Goal: Task Accomplishment & Management: Use online tool/utility

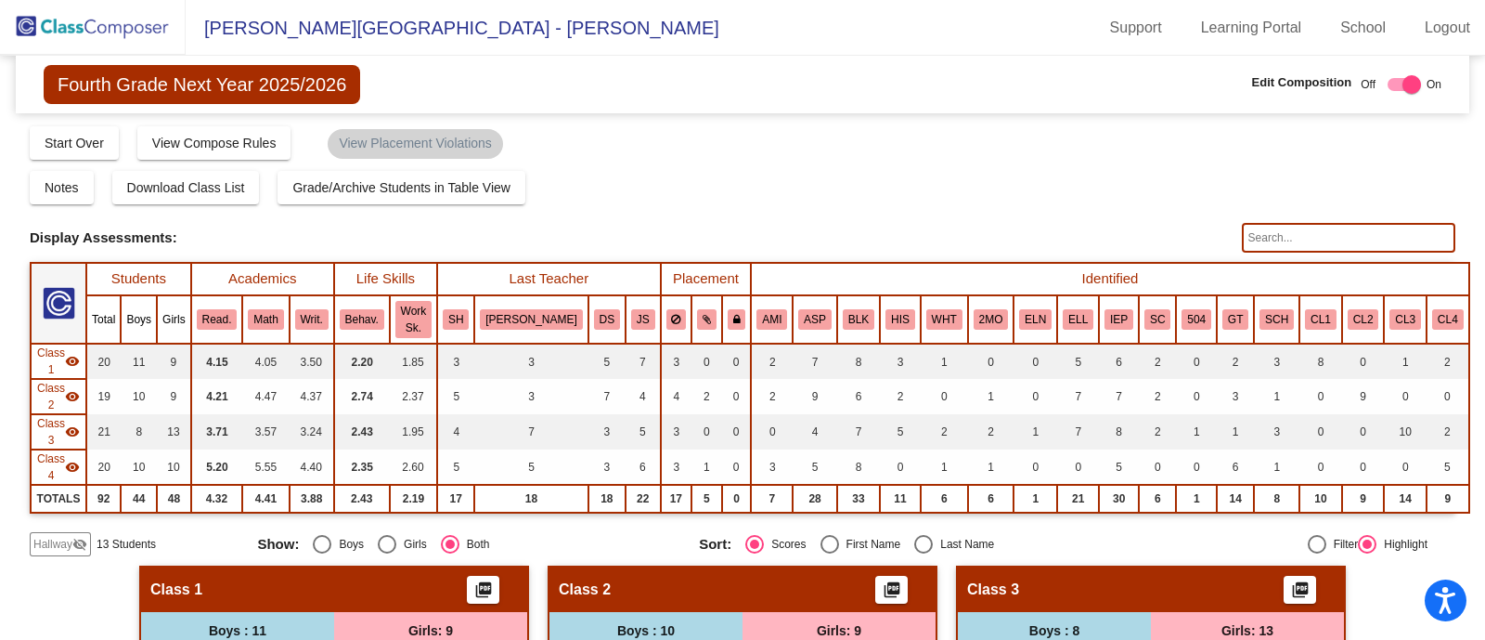
scroll to position [449, 0]
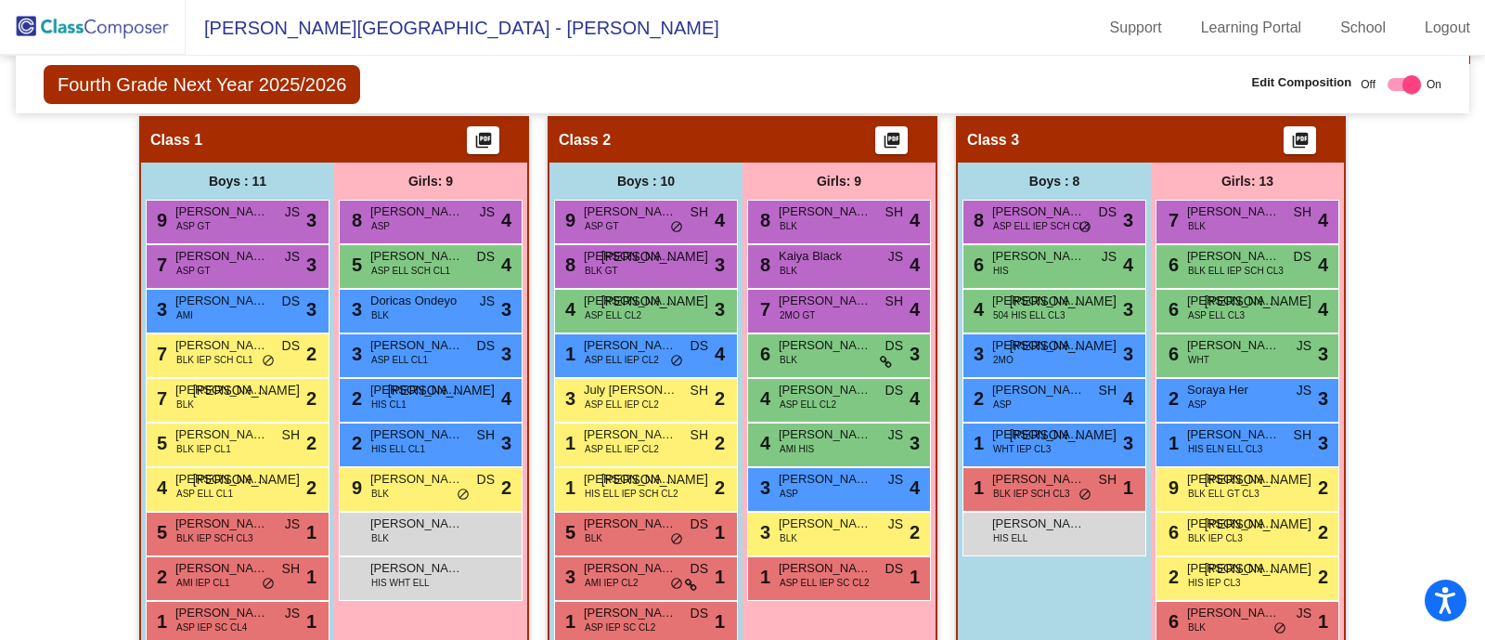
drag, startPoint x: 0, startPoint y: 0, endPoint x: 134, endPoint y: 23, distance: 135.7
click at [134, 23] on img at bounding box center [93, 27] width 186 height 55
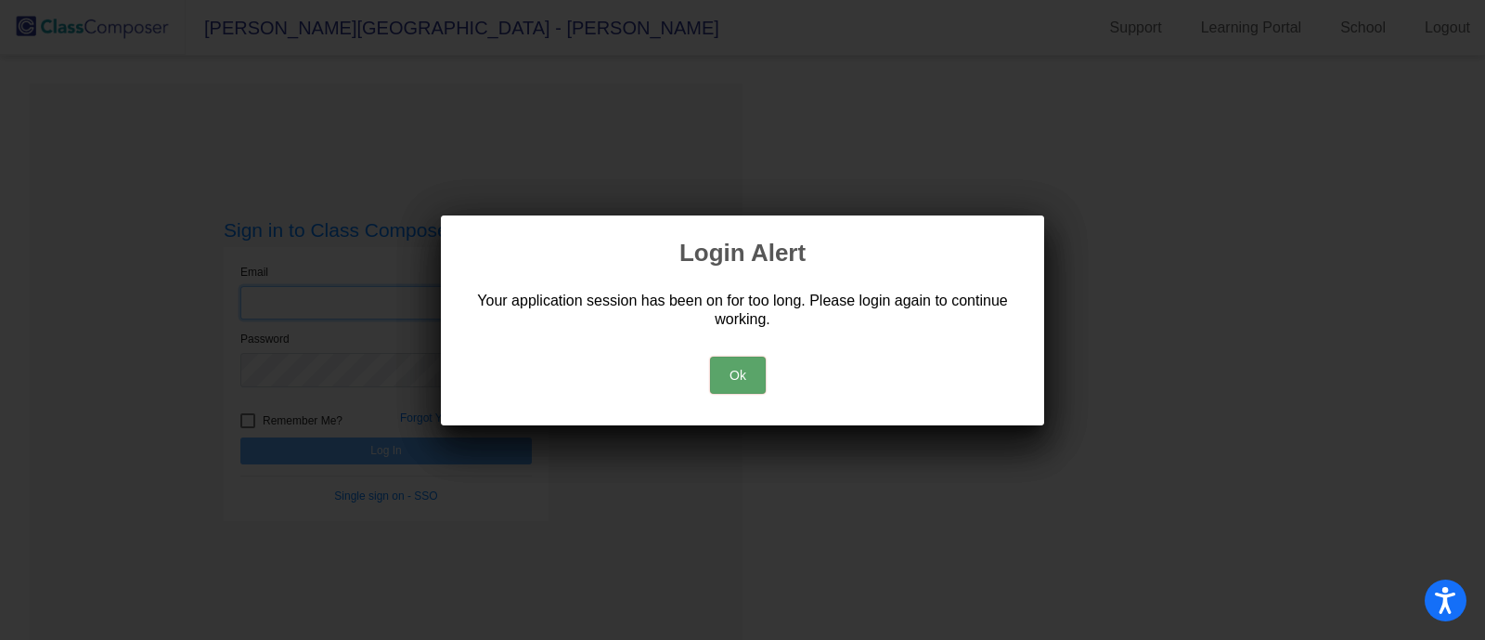
type input "[EMAIL_ADDRESS][DOMAIN_NAME]"
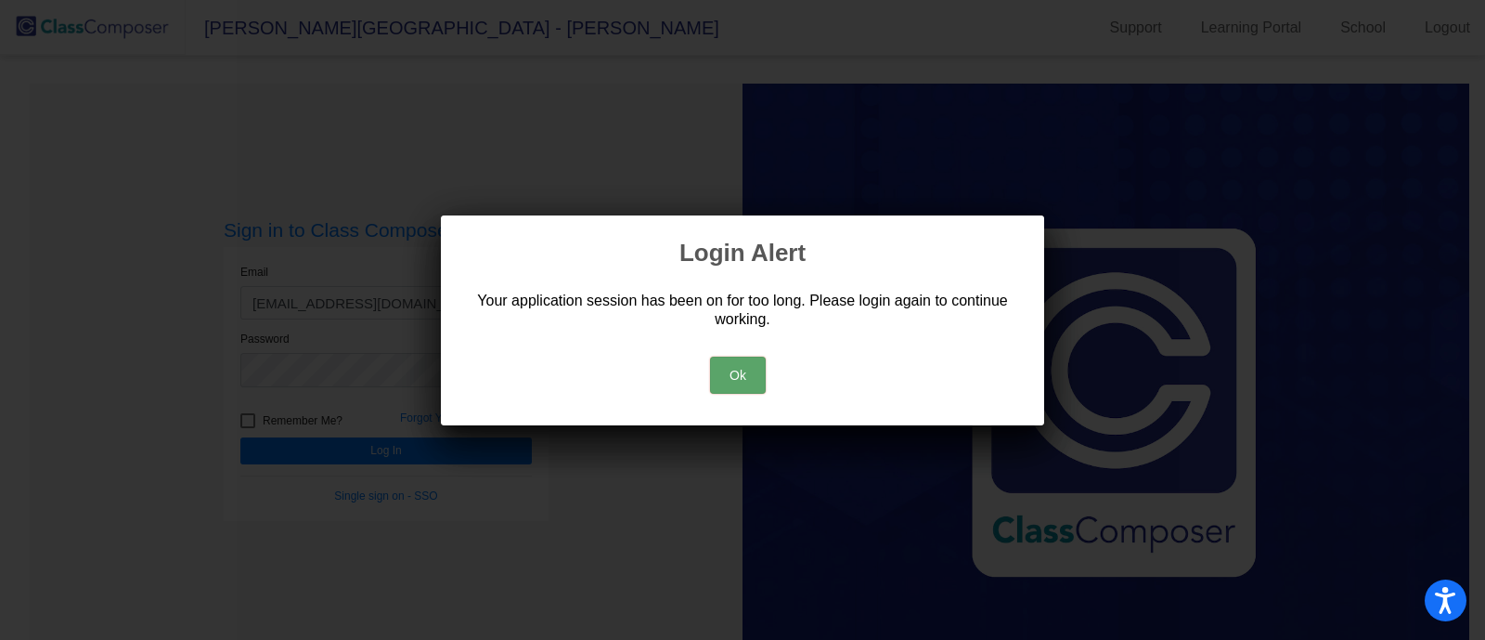
click at [739, 369] on button "Ok" at bounding box center [738, 374] width 56 height 37
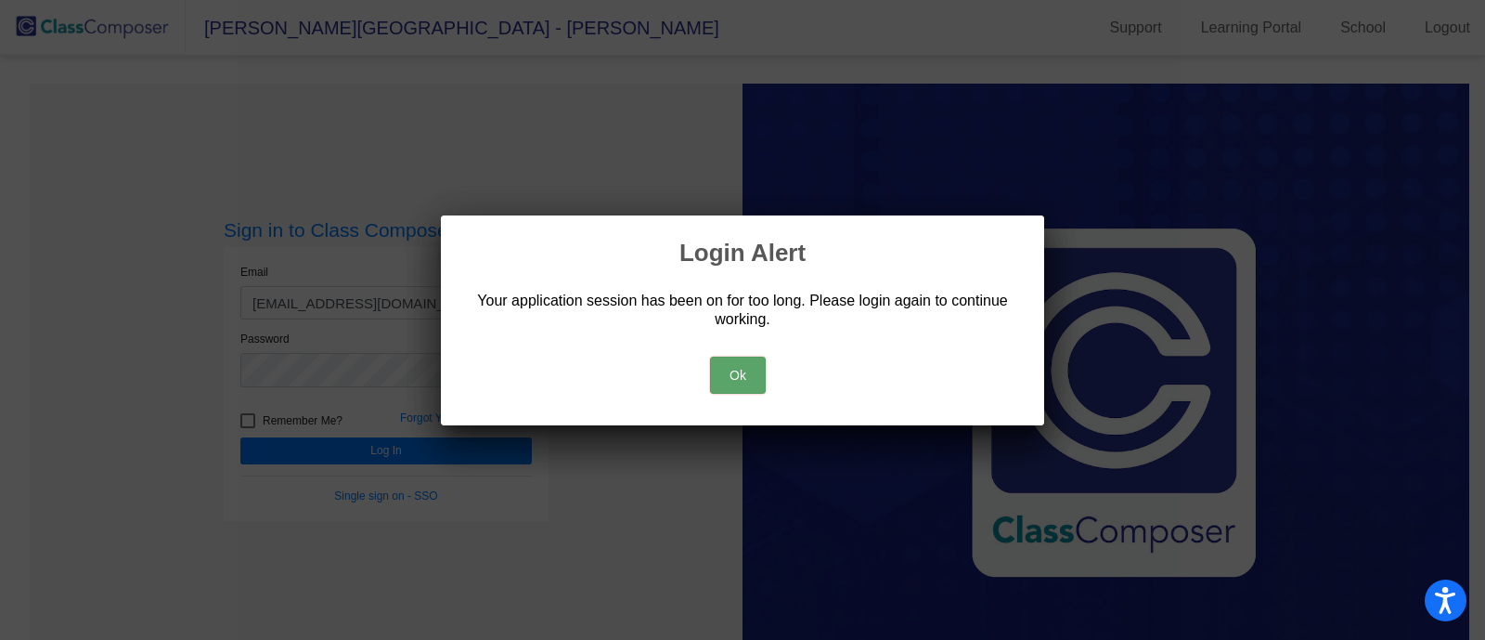
click at [739, 369] on button "Ok" at bounding box center [738, 374] width 56 height 37
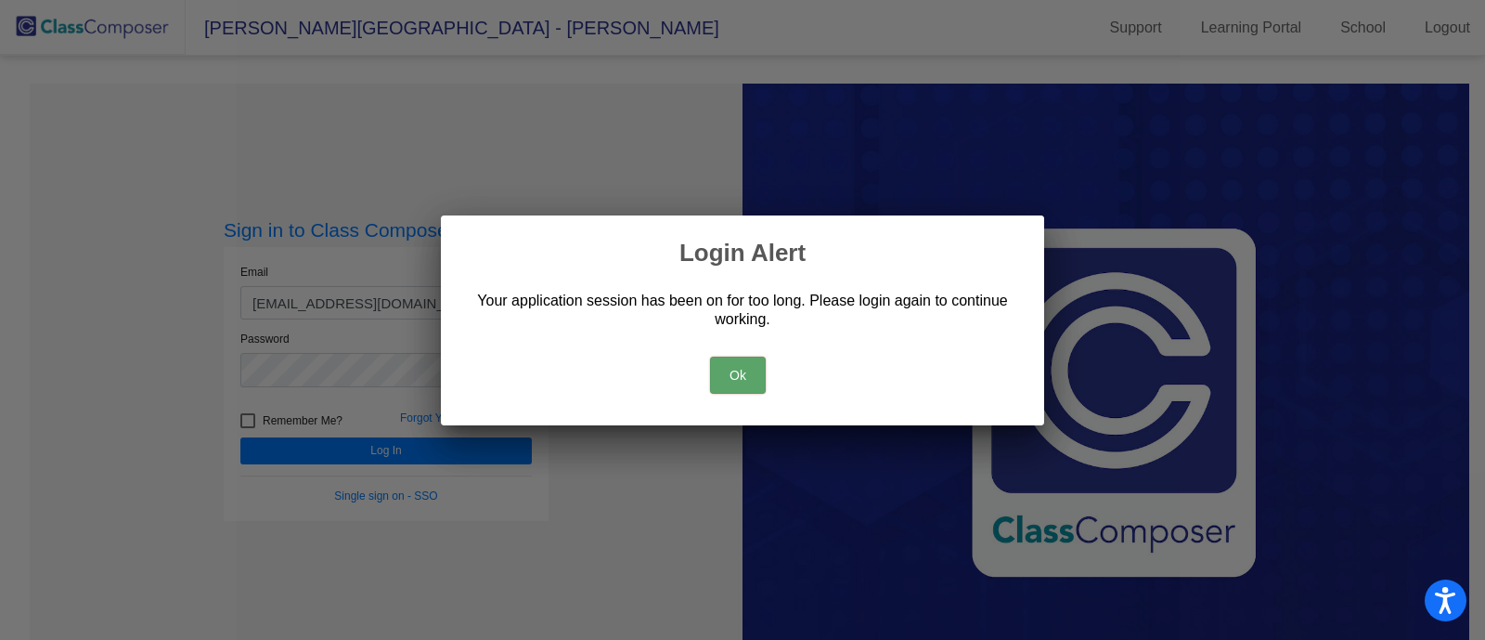
click at [739, 369] on button "Ok" at bounding box center [738, 374] width 56 height 37
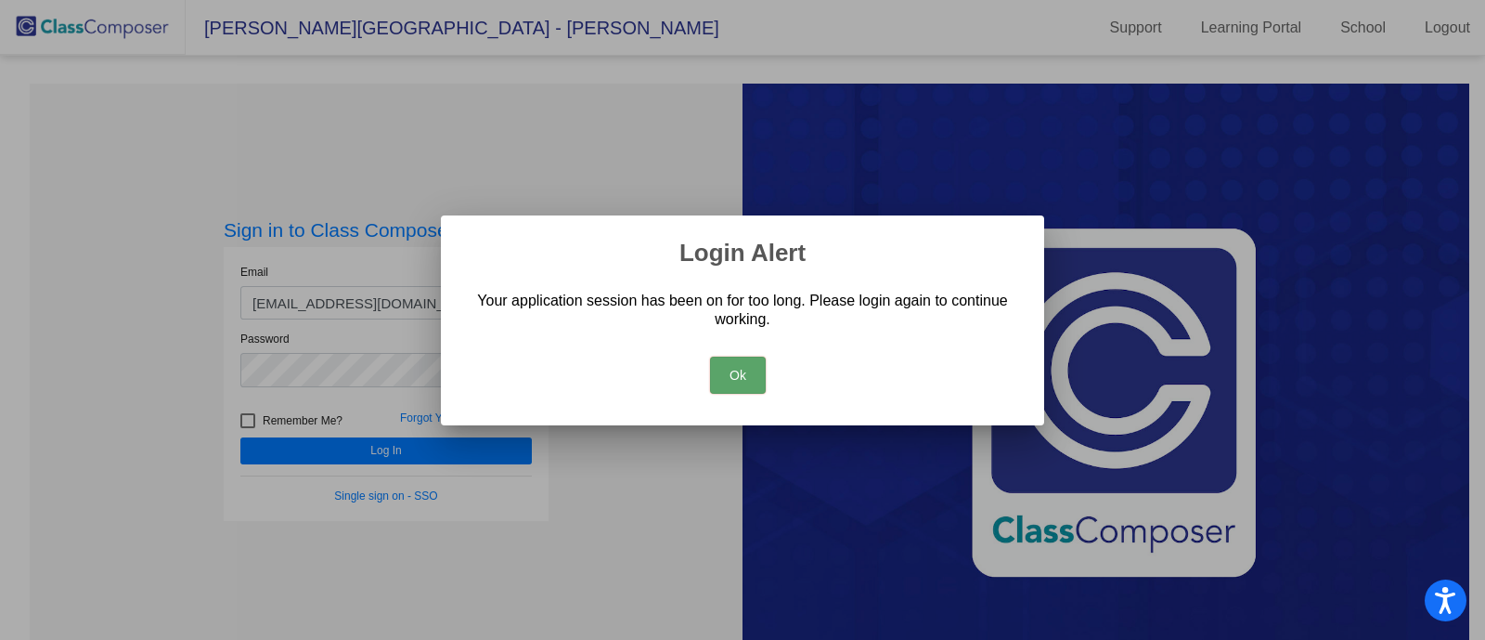
click at [739, 369] on button "Ok" at bounding box center [738, 374] width 56 height 37
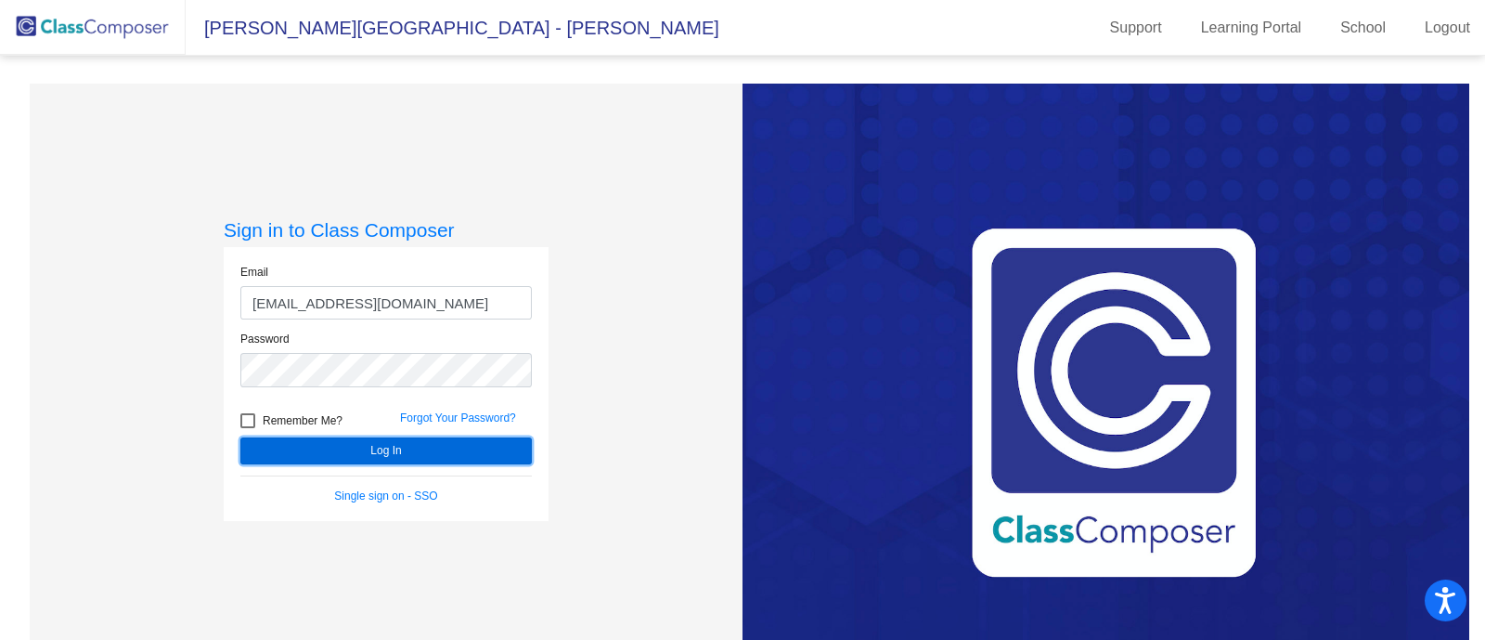
click at [354, 444] on button "Log In" at bounding box center [386, 450] width 292 height 27
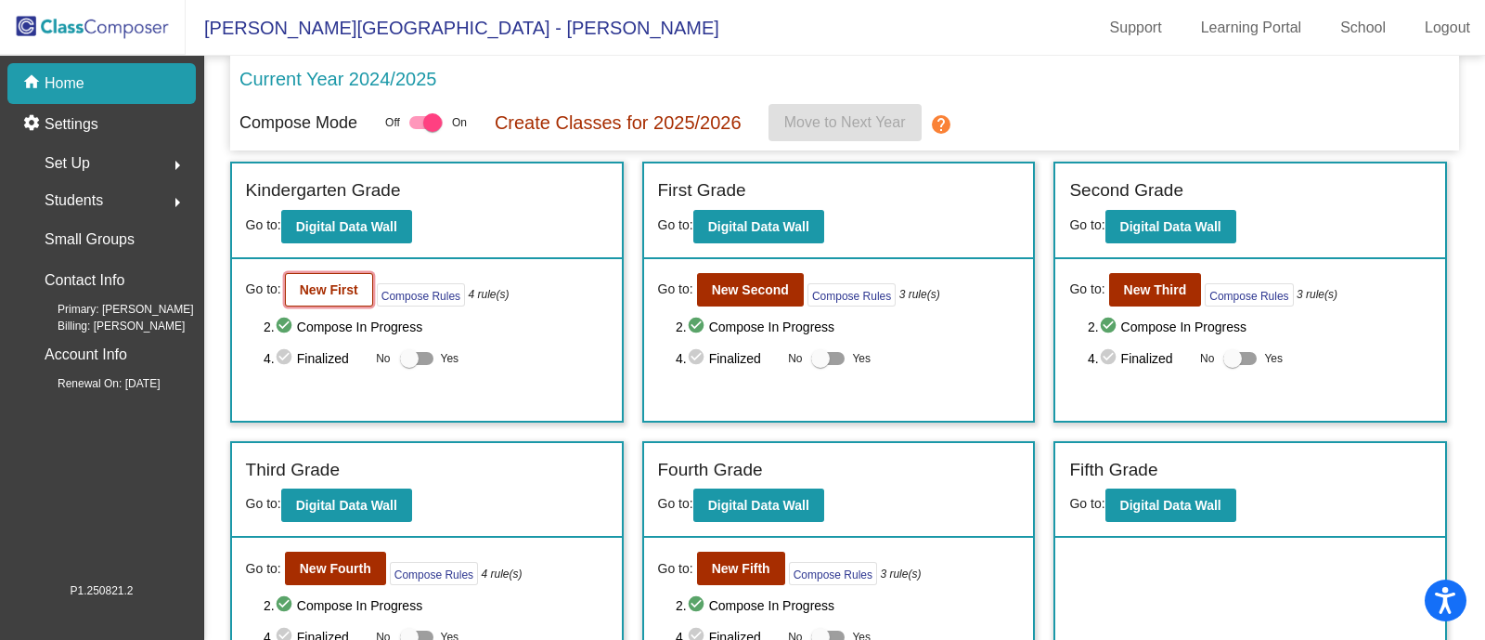
click at [334, 292] on b "New First" at bounding box center [329, 289] width 58 height 15
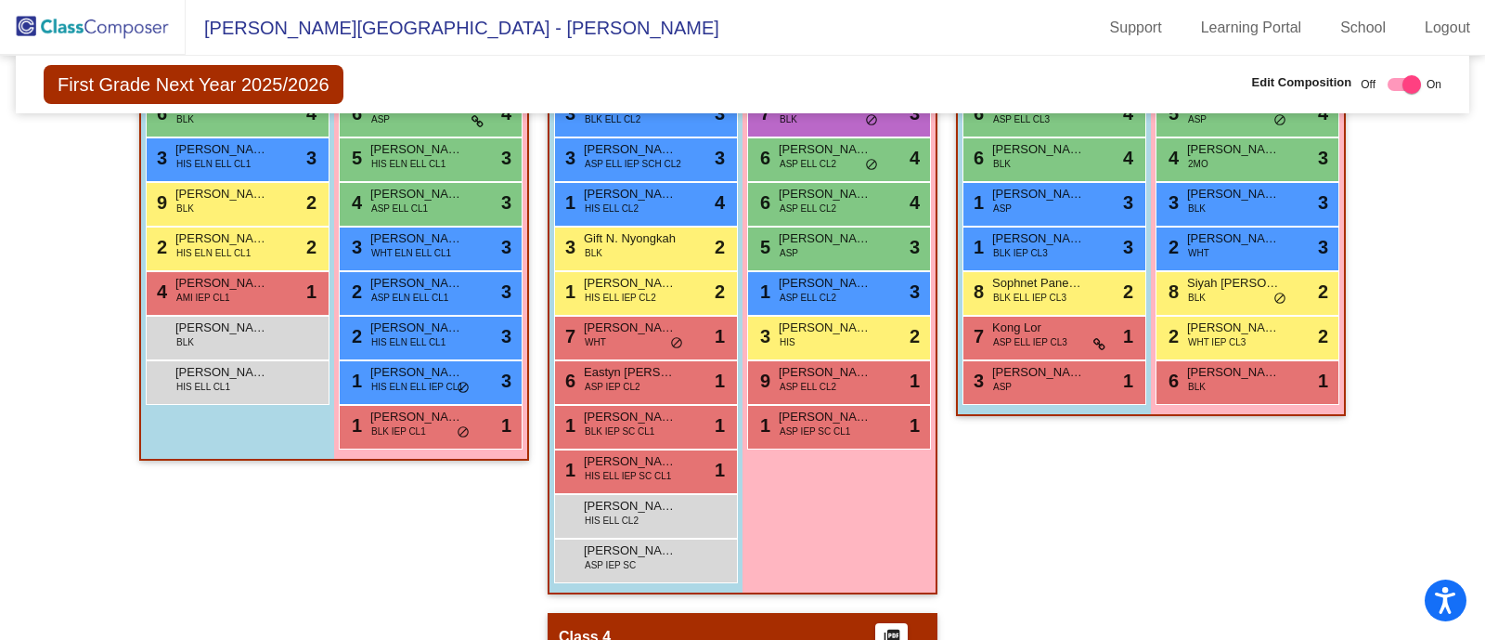
scroll to position [612, 0]
